Goal: Find contact information: Find contact information

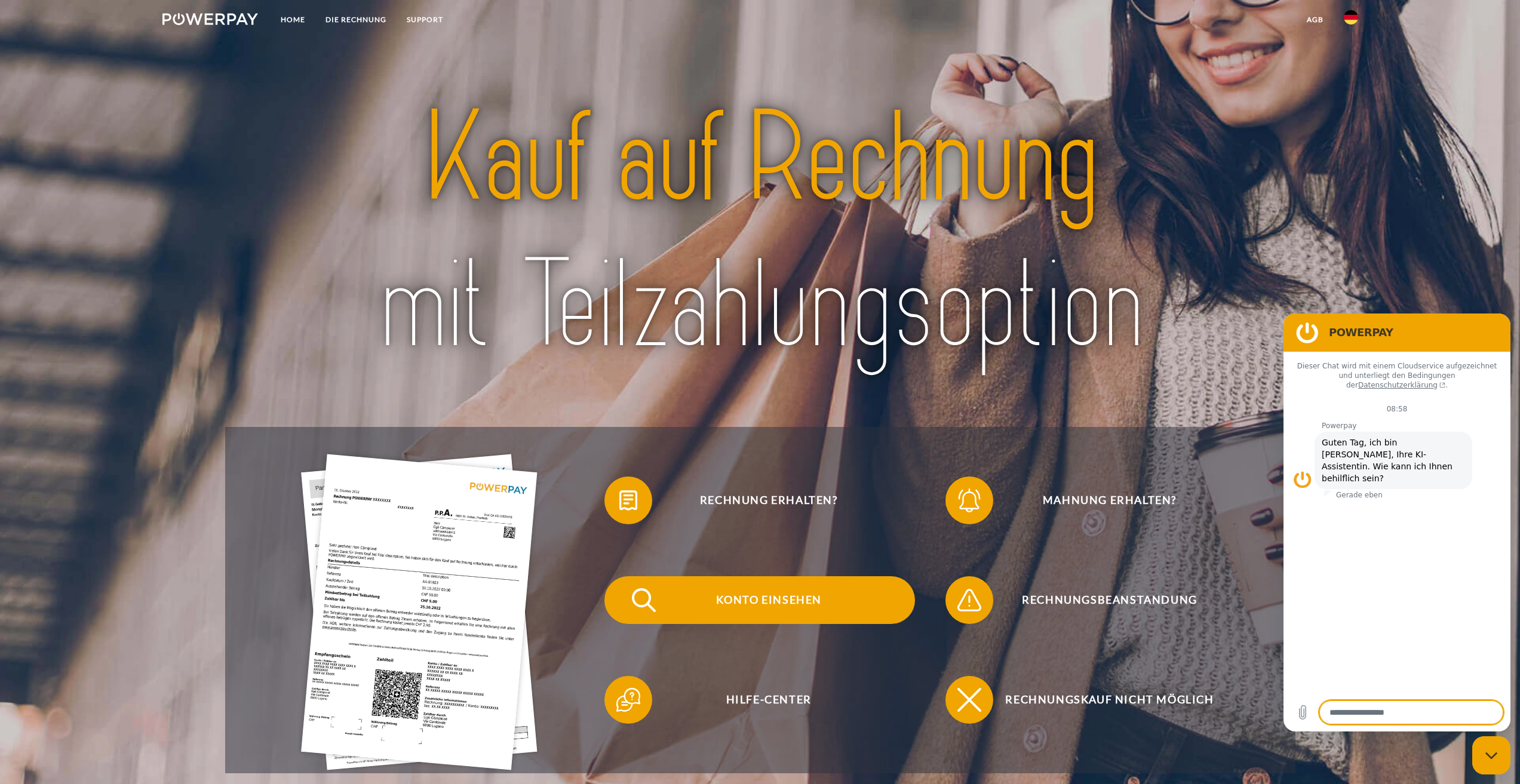
click at [773, 606] on span "Konto einsehen" at bounding box center [768, 601] width 293 height 48
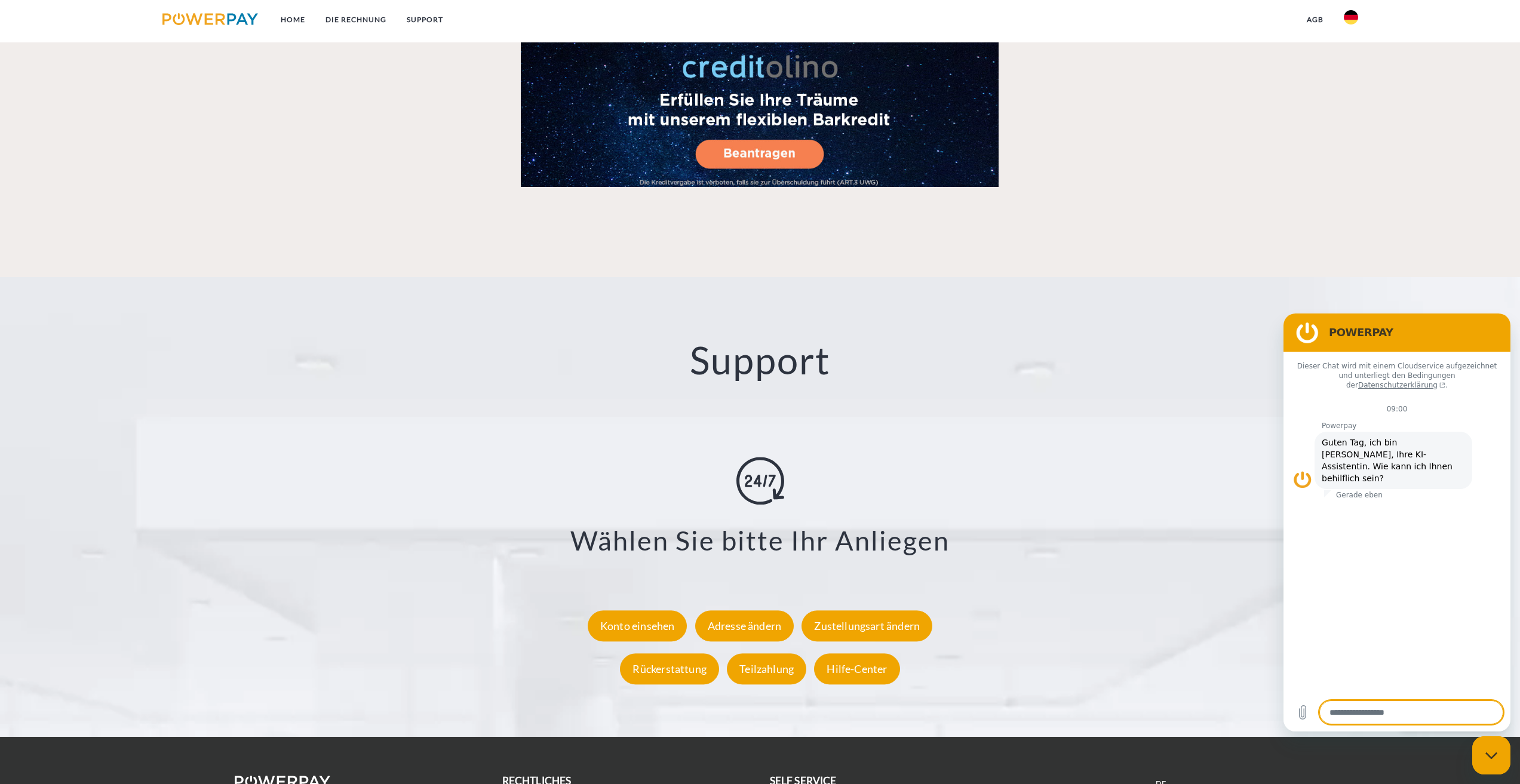
scroll to position [2069, 0]
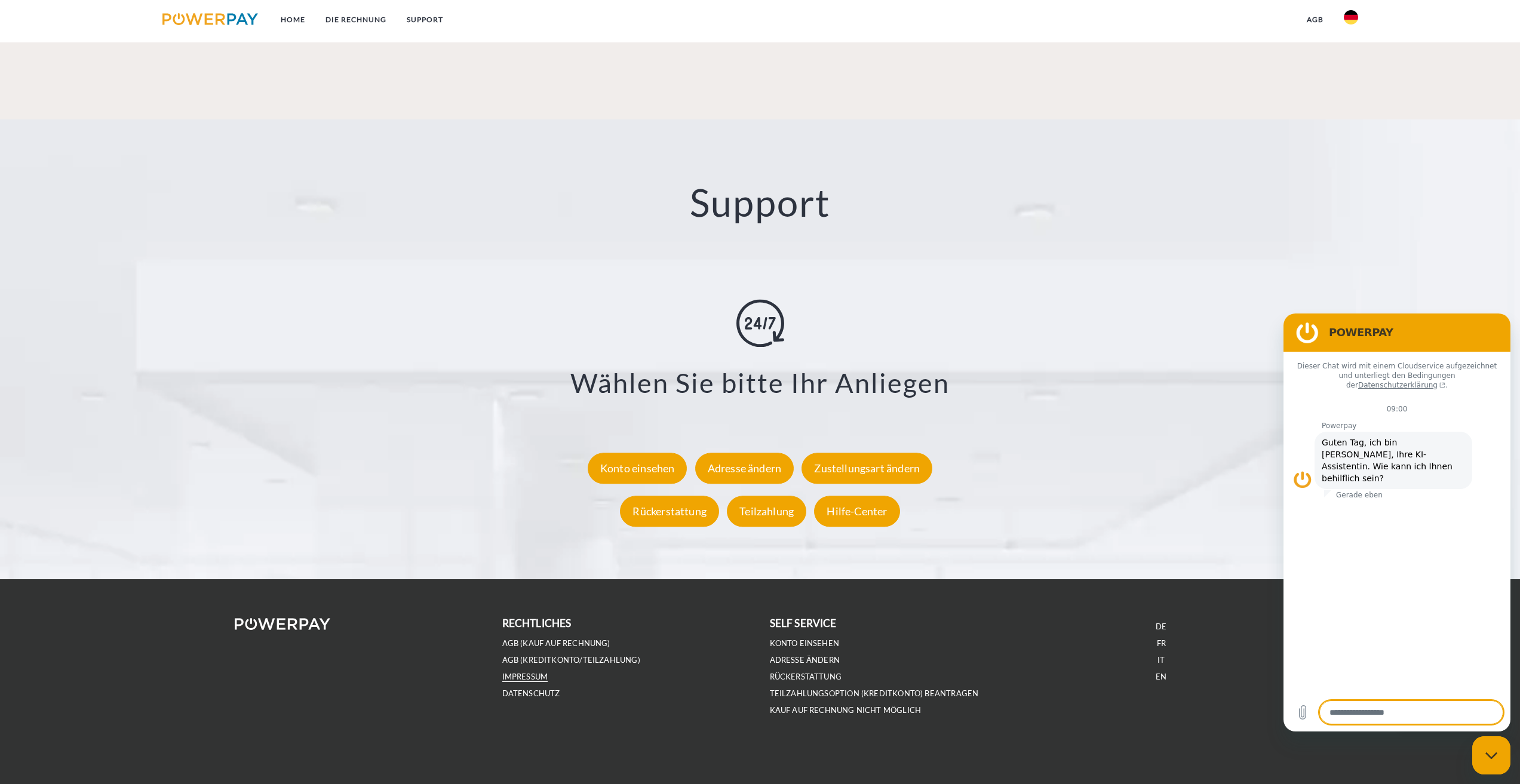
click at [536, 679] on link "IMPRESSUM" at bounding box center [525, 676] width 46 height 10
click at [1350, 18] on img at bounding box center [1351, 17] width 14 height 14
click at [1266, 268] on div "Support X Zustellungsart ändern Formular Rückerstattung Formular Teilzahlung Fo…" at bounding box center [760, 349] width 1520 height 460
click at [831, 641] on link "Konto einsehen" at bounding box center [804, 643] width 70 height 10
type textarea "*"
